Goal: Task Accomplishment & Management: Manage account settings

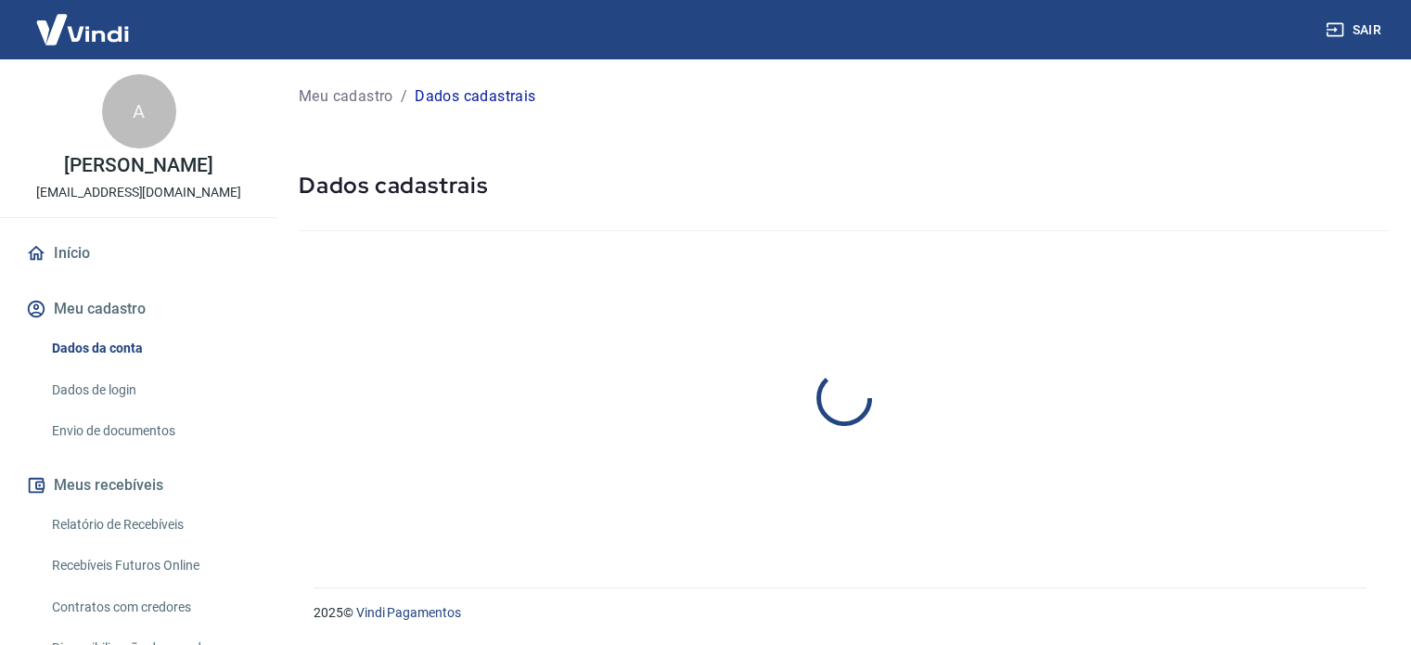
select select "AC"
select select "business"
